Goal: Check status: Check status

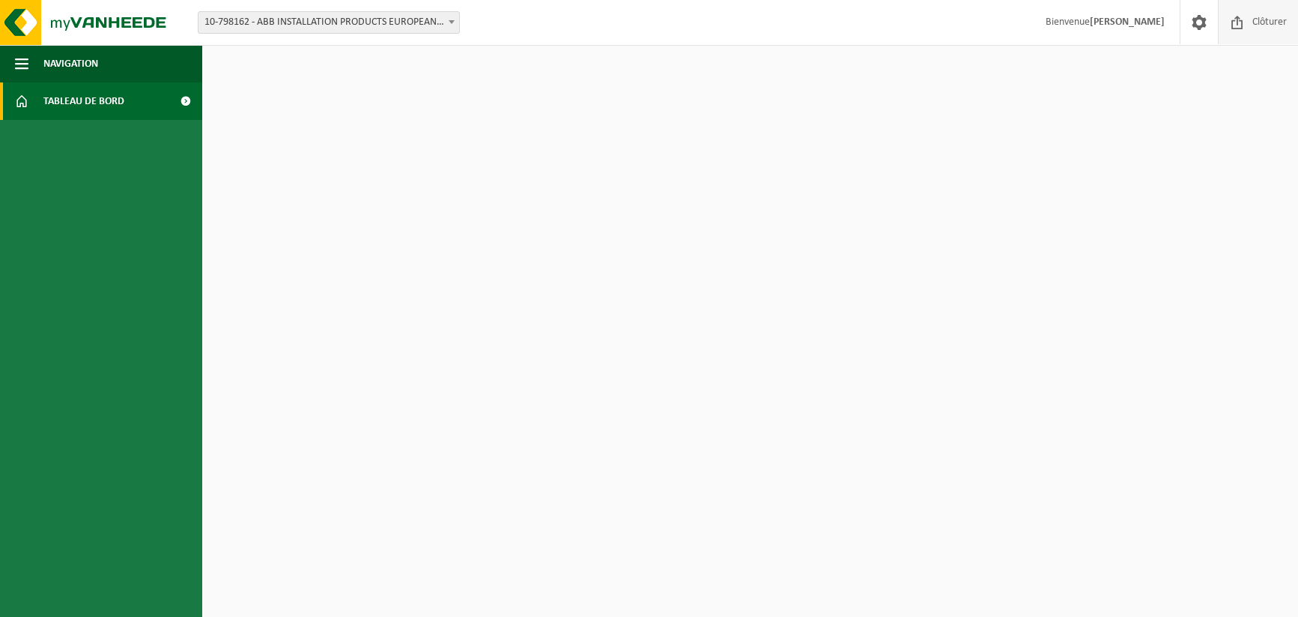
click at [1243, 22] on span at bounding box center [1237, 22] width 22 height 44
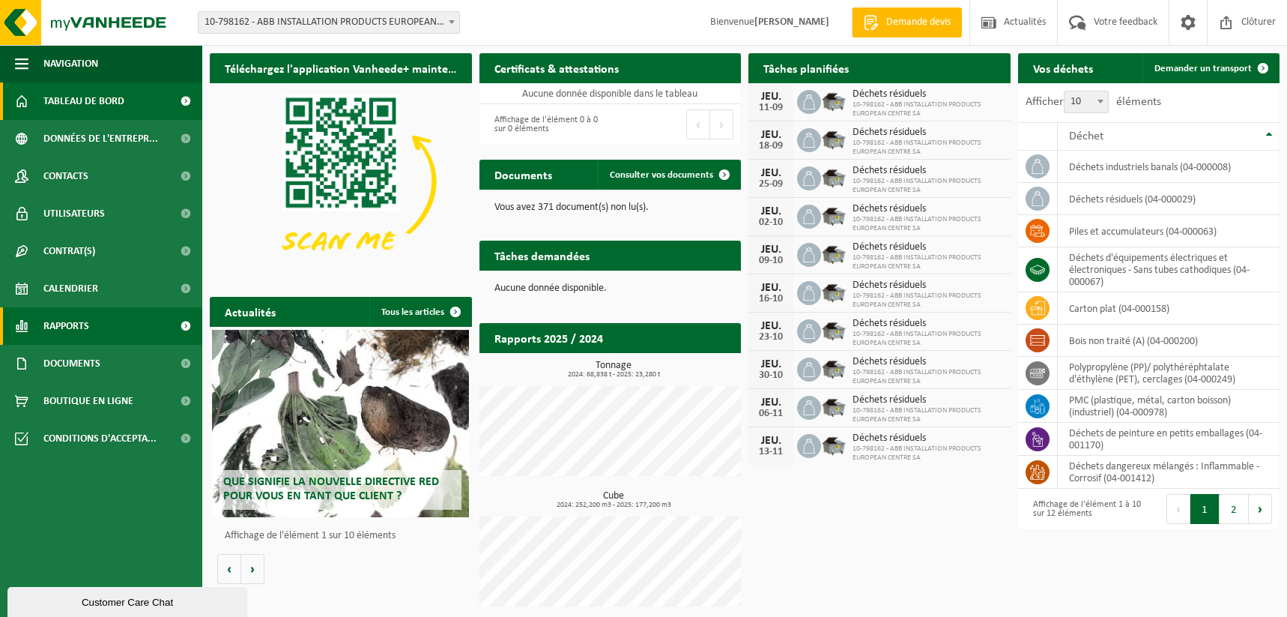
click at [121, 323] on link "Rapports" at bounding box center [101, 325] width 202 height 37
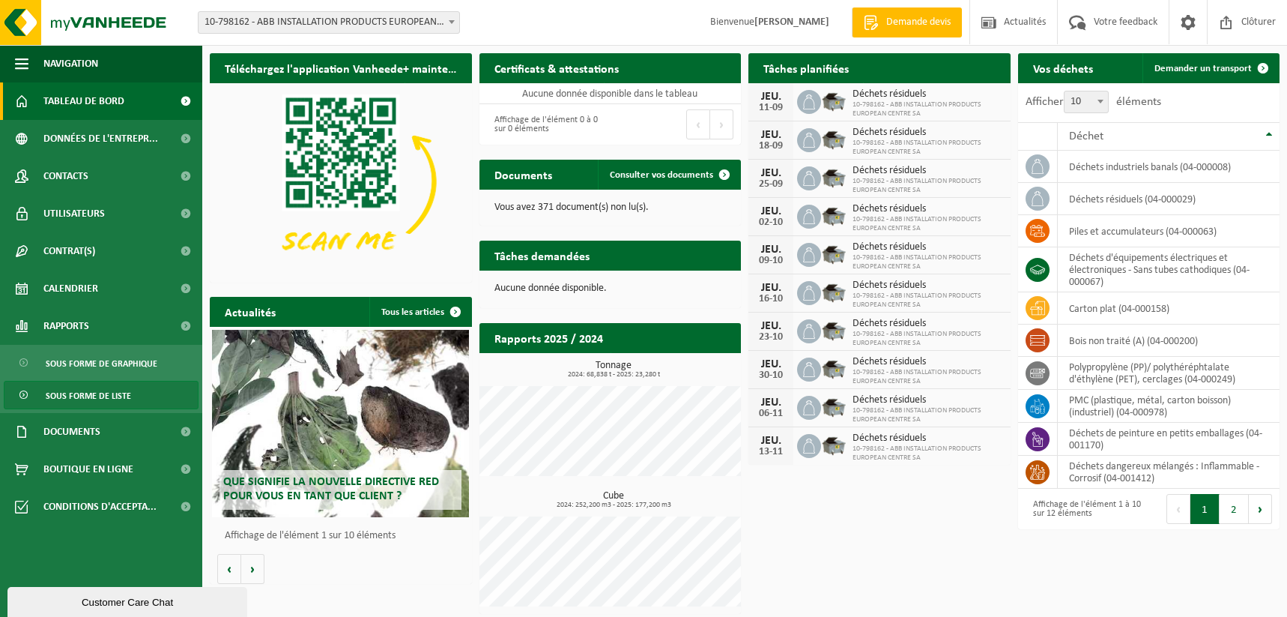
click at [118, 400] on span "Sous forme de liste" at bounding box center [88, 395] width 85 height 28
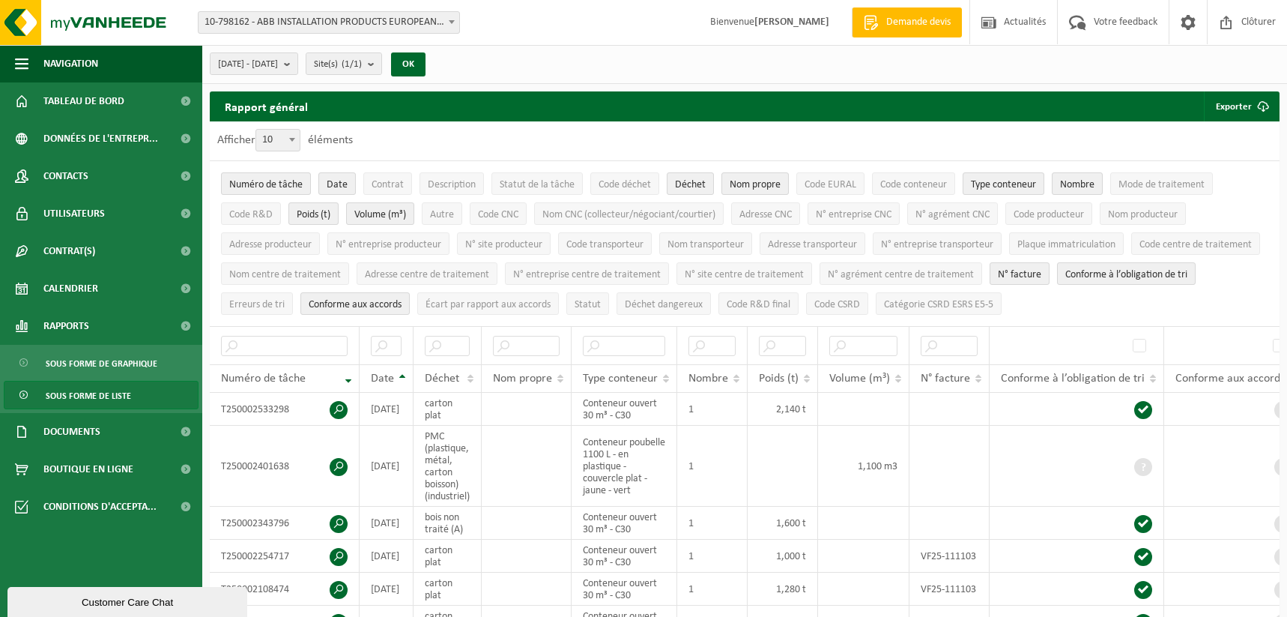
click at [455, 22] on span at bounding box center [451, 21] width 15 height 19
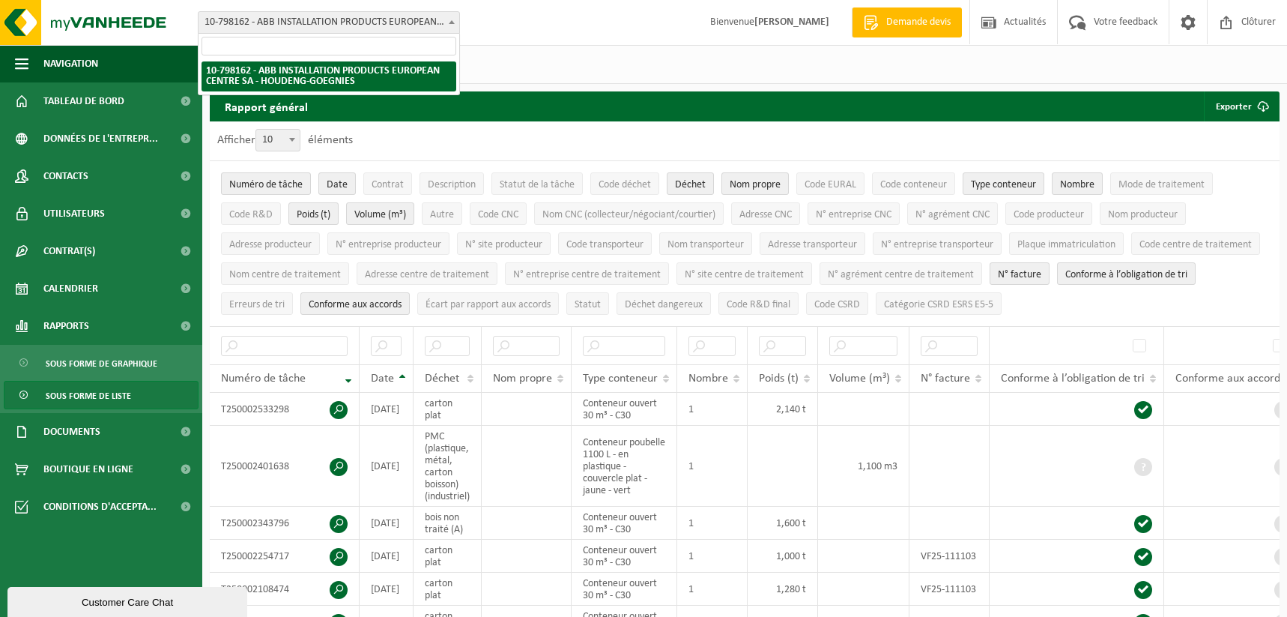
click at [455, 22] on span at bounding box center [451, 21] width 15 height 19
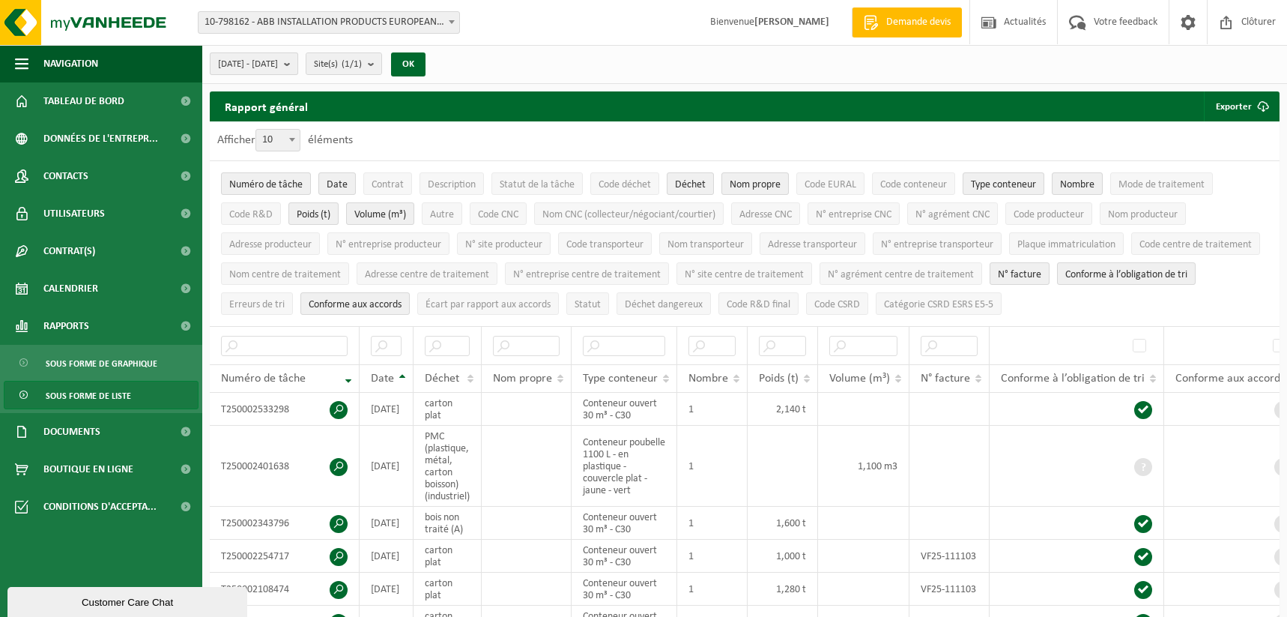
click at [297, 64] on b "submit" at bounding box center [290, 63] width 13 height 21
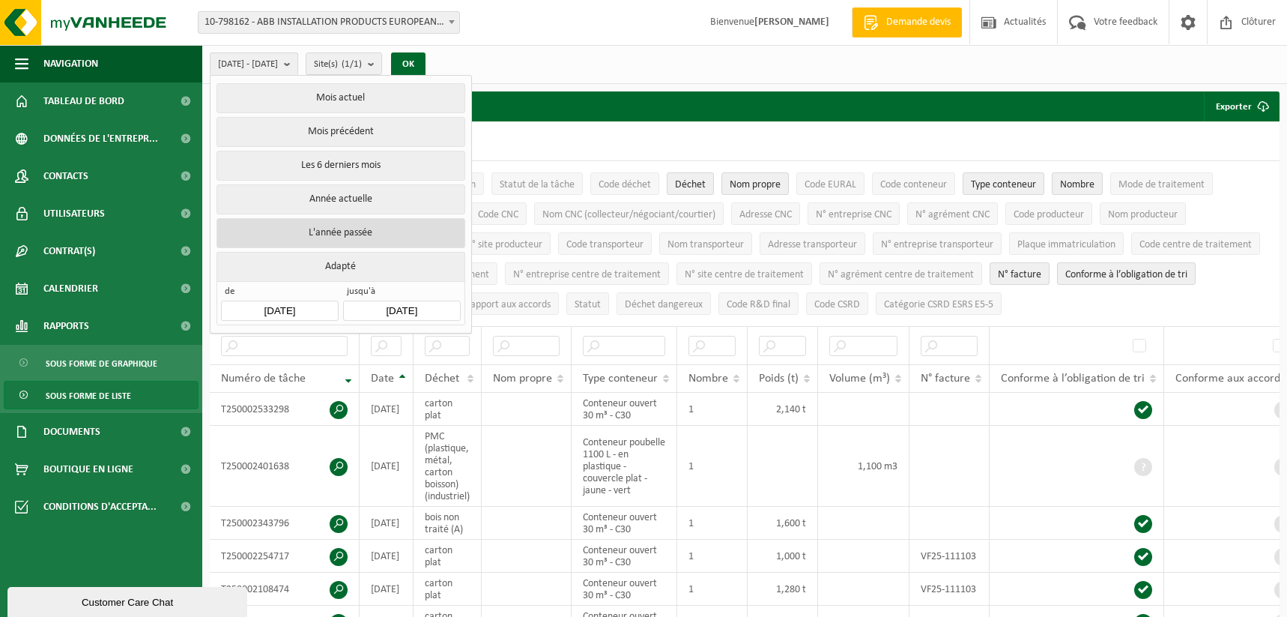
click at [330, 225] on button "L'année passée" at bounding box center [340, 233] width 248 height 30
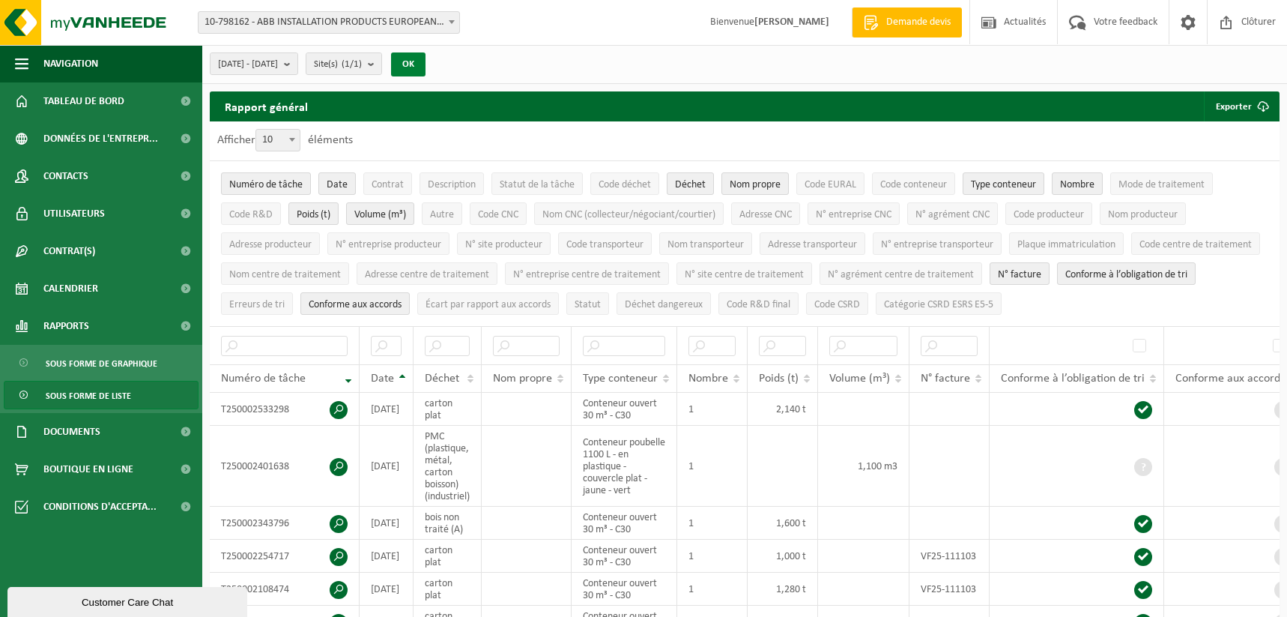
click at [425, 64] on button "OK" at bounding box center [408, 64] width 34 height 24
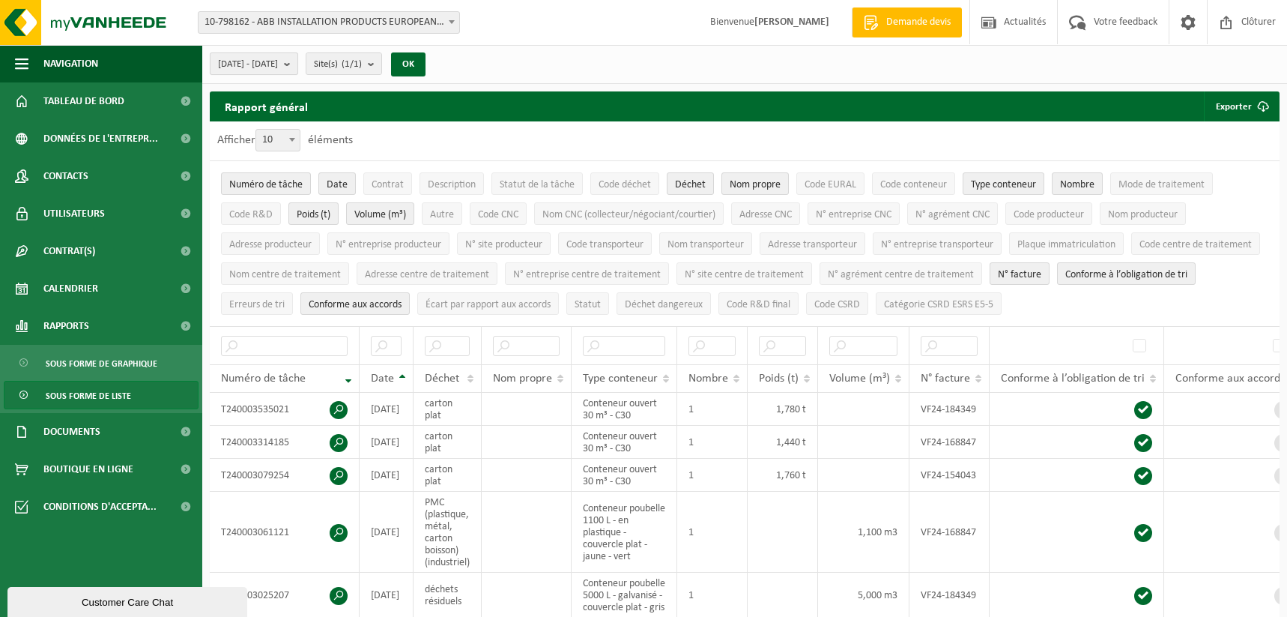
click at [297, 60] on b "submit" at bounding box center [290, 63] width 13 height 21
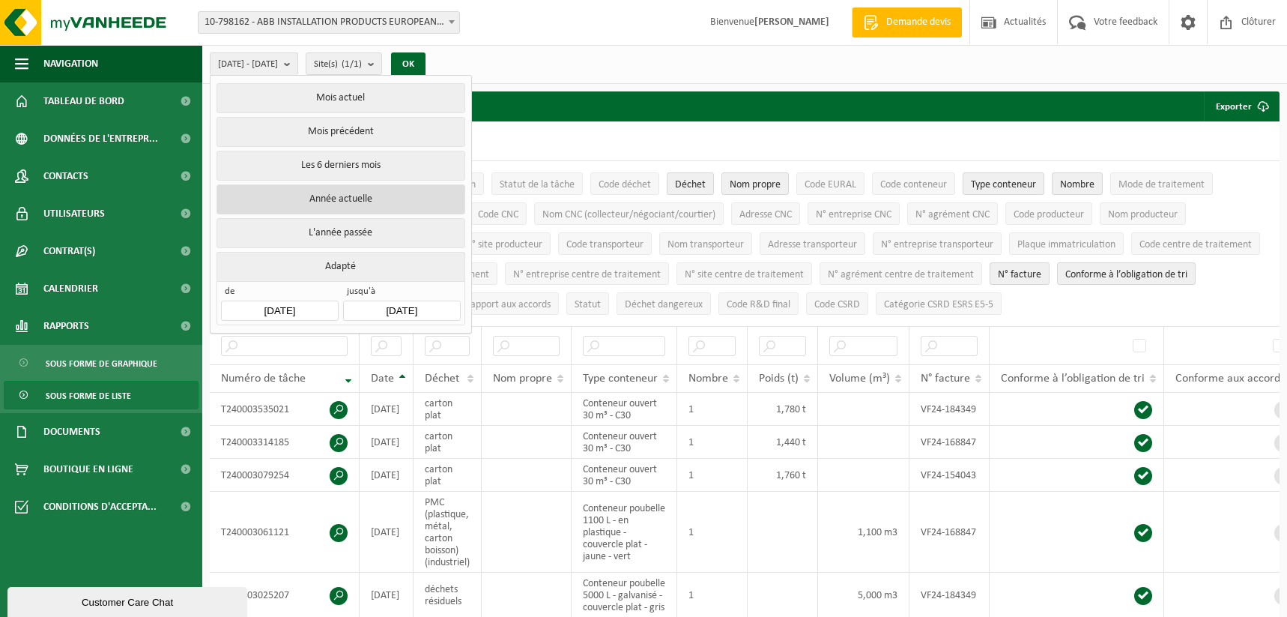
click at [371, 193] on button "Année actuelle" at bounding box center [340, 199] width 248 height 30
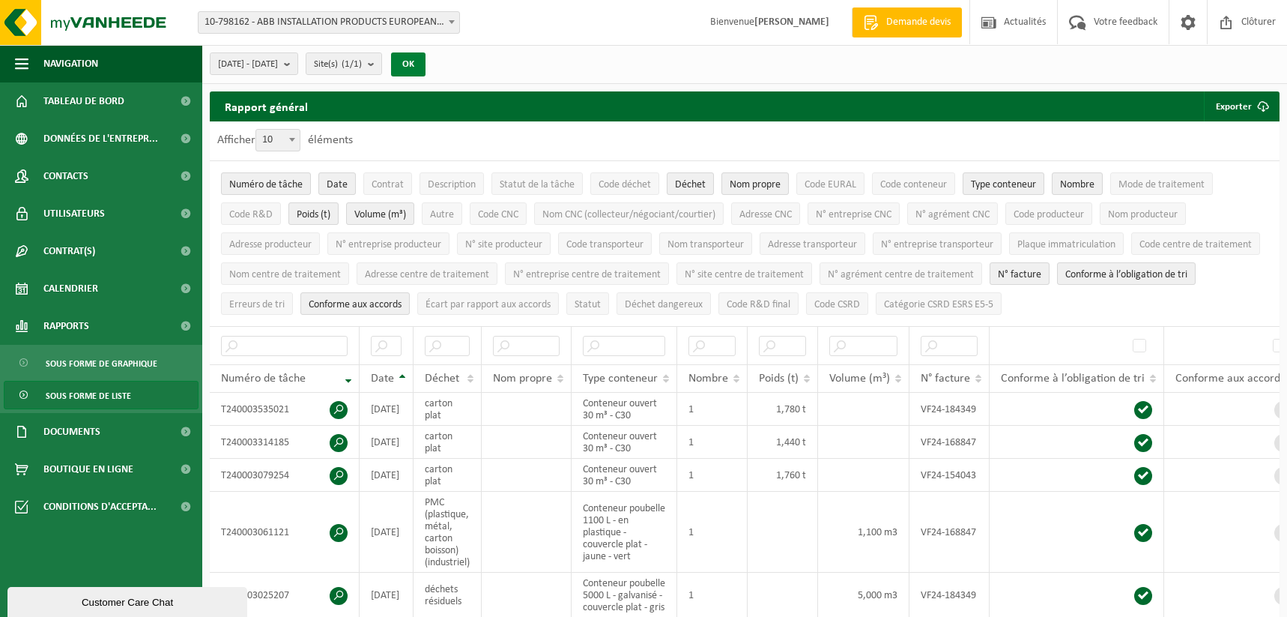
click at [425, 65] on button "OK" at bounding box center [408, 64] width 34 height 24
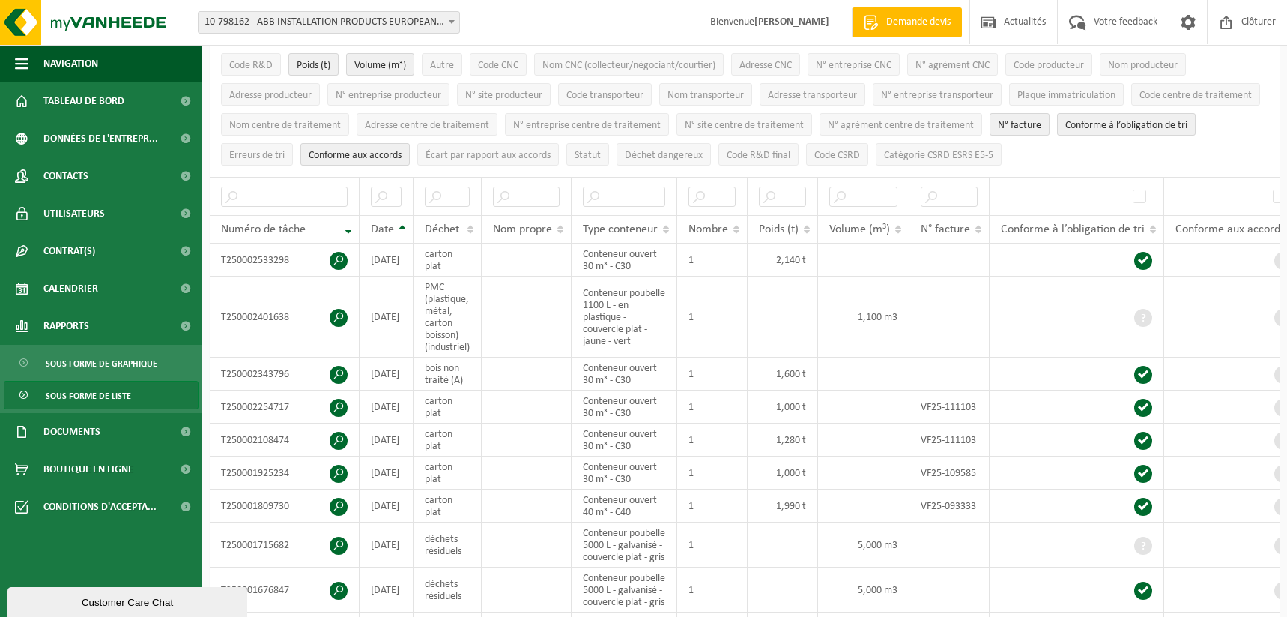
scroll to position [150, 0]
